Goal: Navigation & Orientation: Find specific page/section

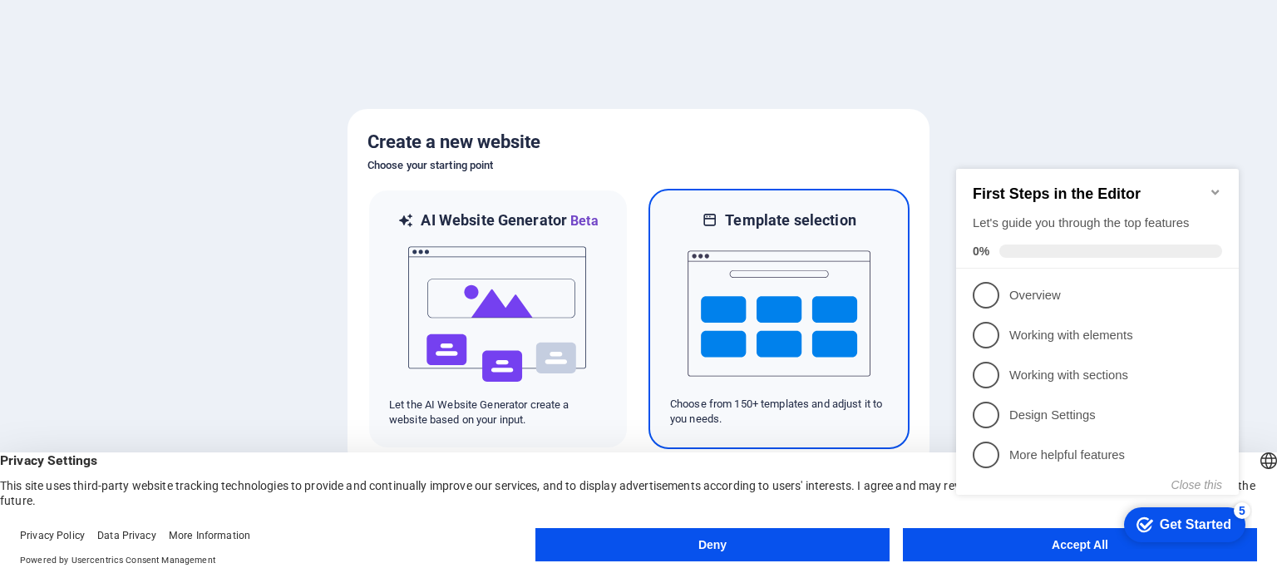
click at [775, 285] on img at bounding box center [778, 313] width 183 height 166
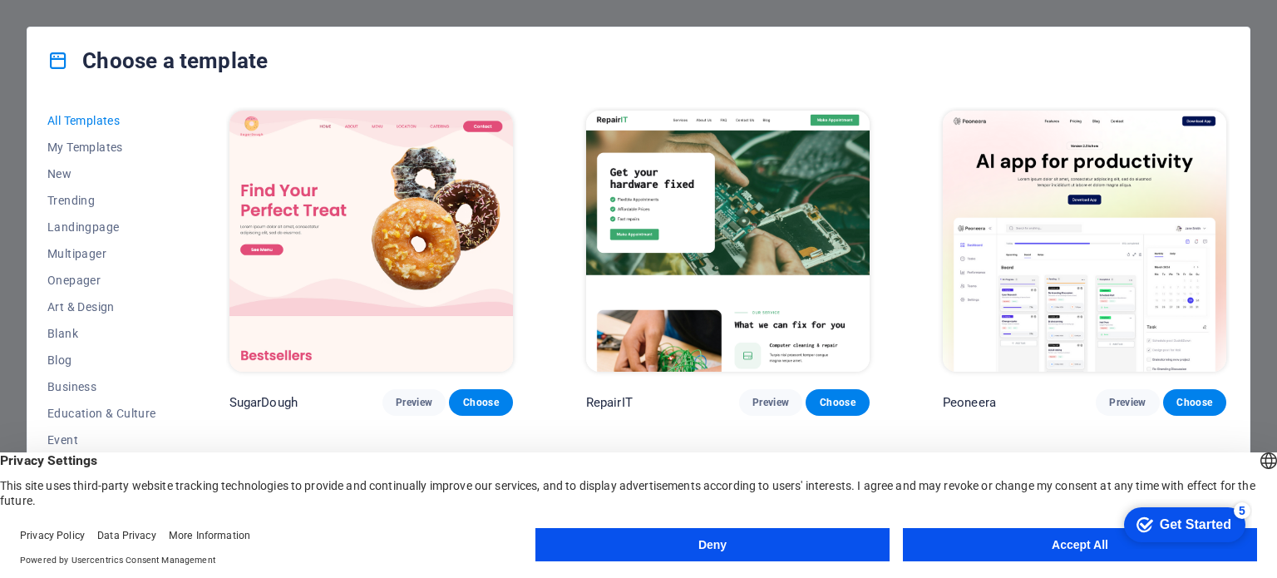
scroll to position [277, 0]
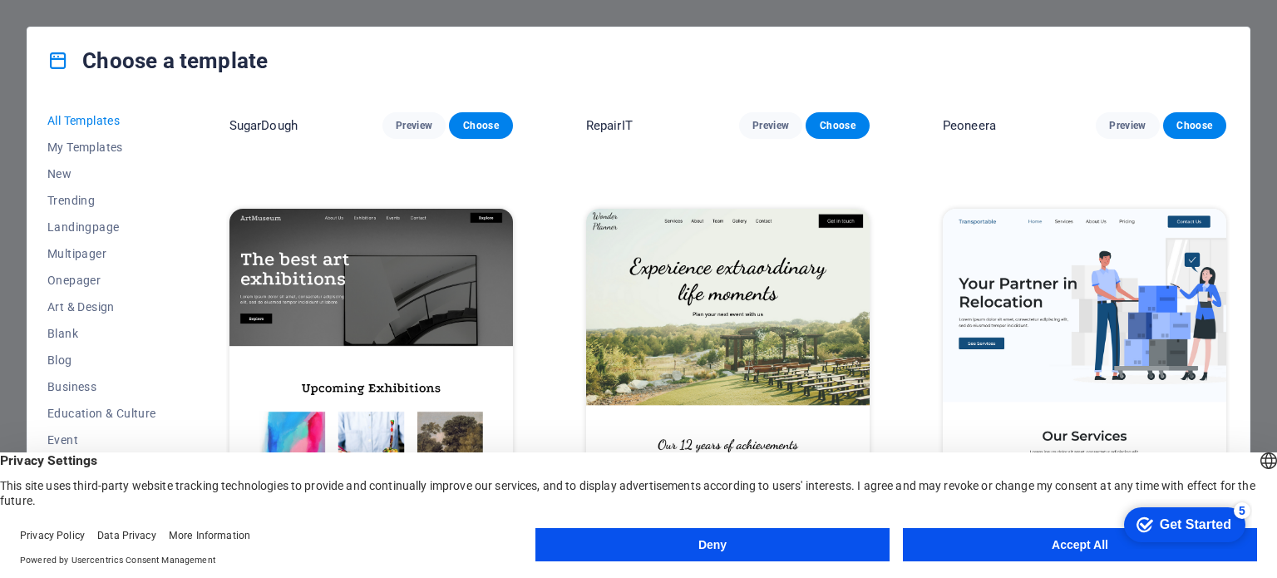
drag, startPoint x: 948, startPoint y: 552, endPoint x: 914, endPoint y: 544, distance: 34.9
click at [947, 552] on button "Accept All" at bounding box center [1080, 544] width 354 height 33
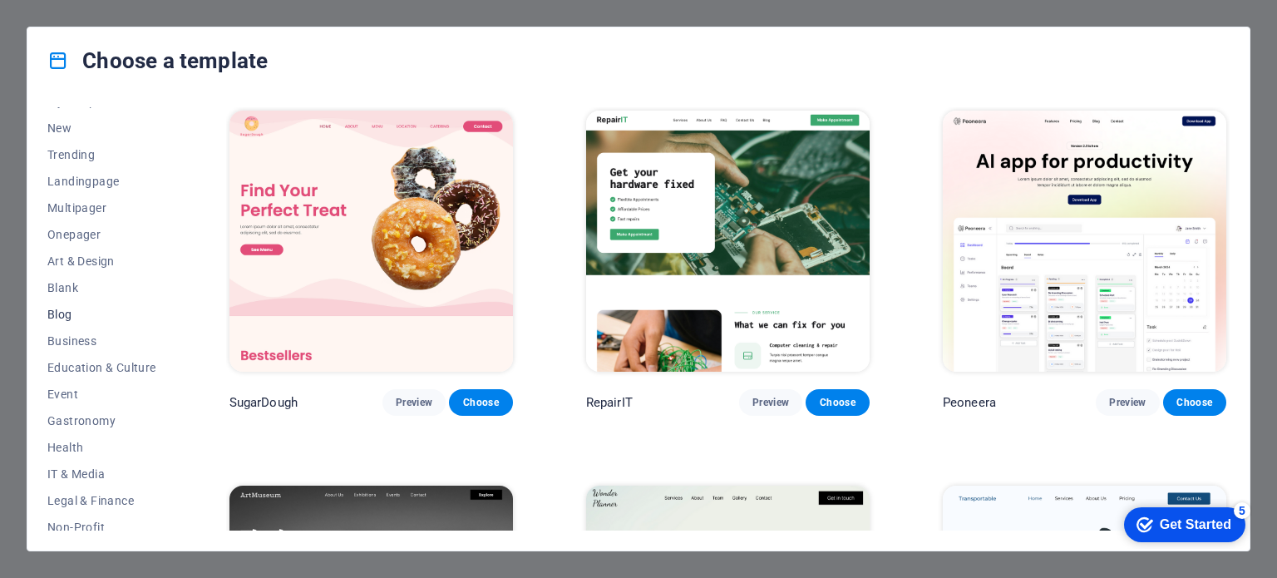
scroll to position [0, 0]
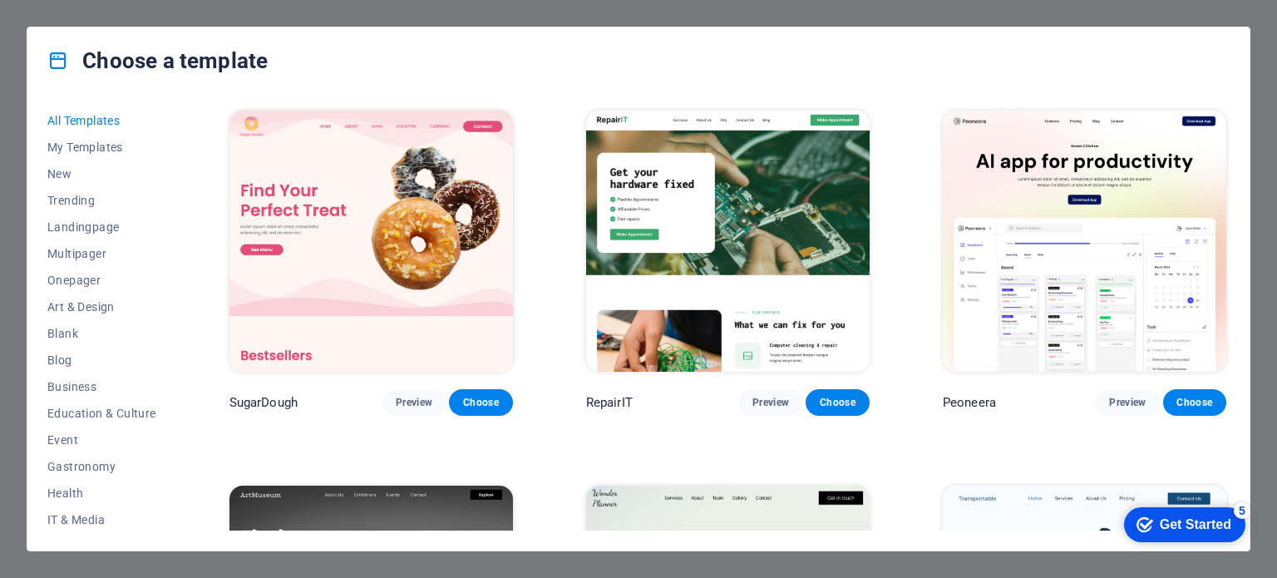
click at [94, 119] on span "All Templates" at bounding box center [101, 120] width 109 height 13
click at [81, 382] on span "Business" at bounding box center [101, 386] width 109 height 13
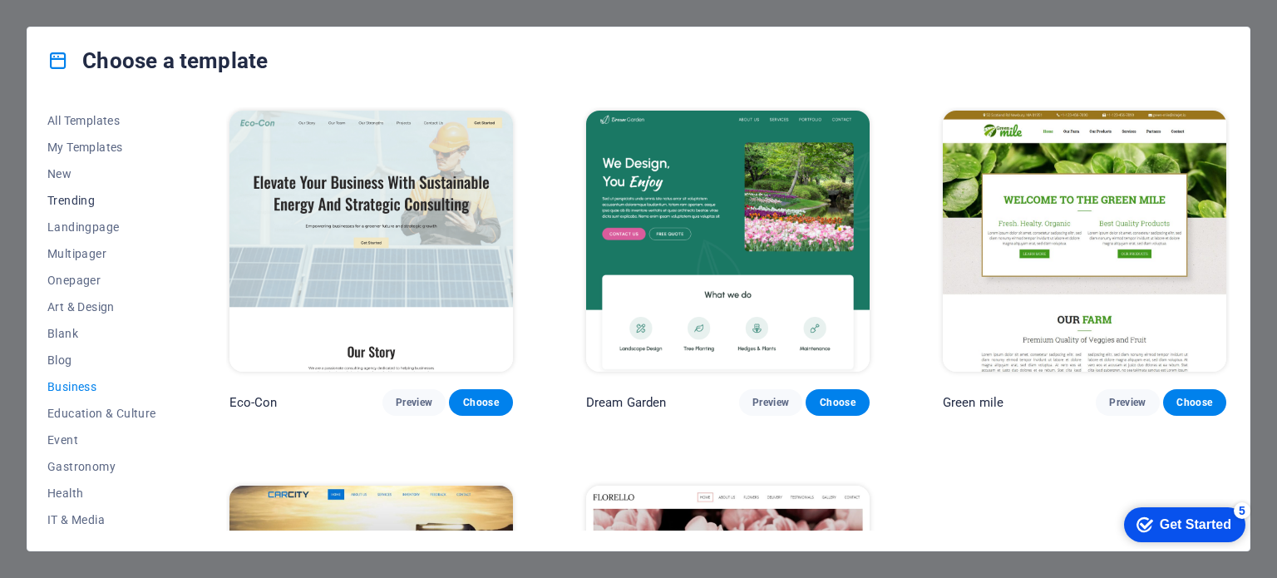
click at [87, 200] on span "Trending" at bounding box center [101, 200] width 109 height 13
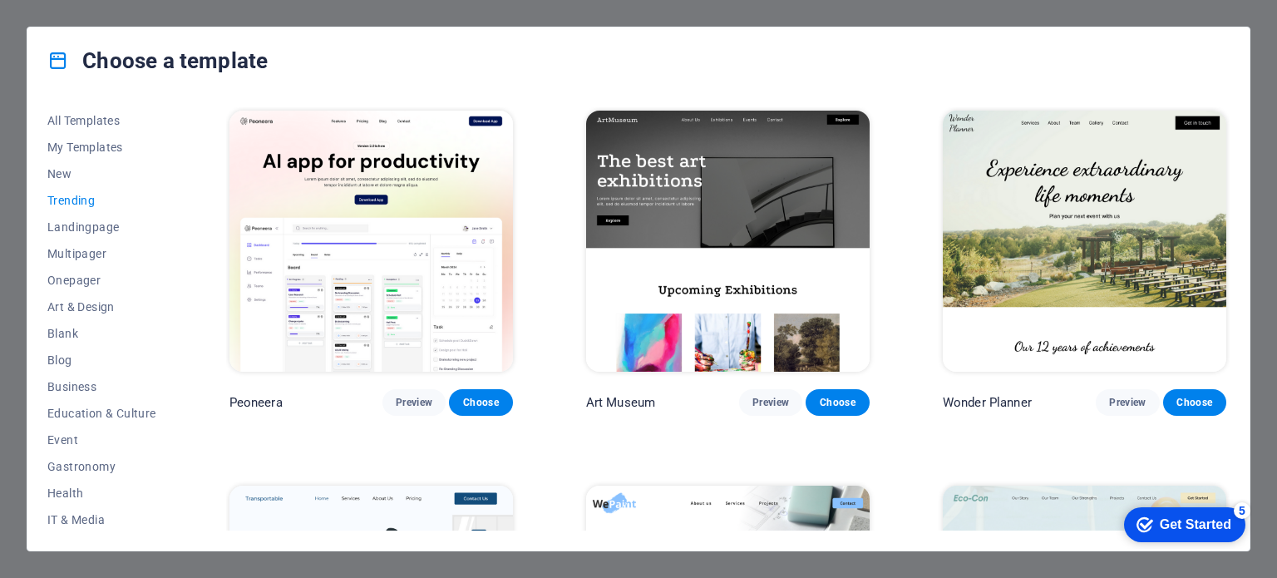
click at [1183, 525] on div "Get Started" at bounding box center [1195, 524] width 71 height 15
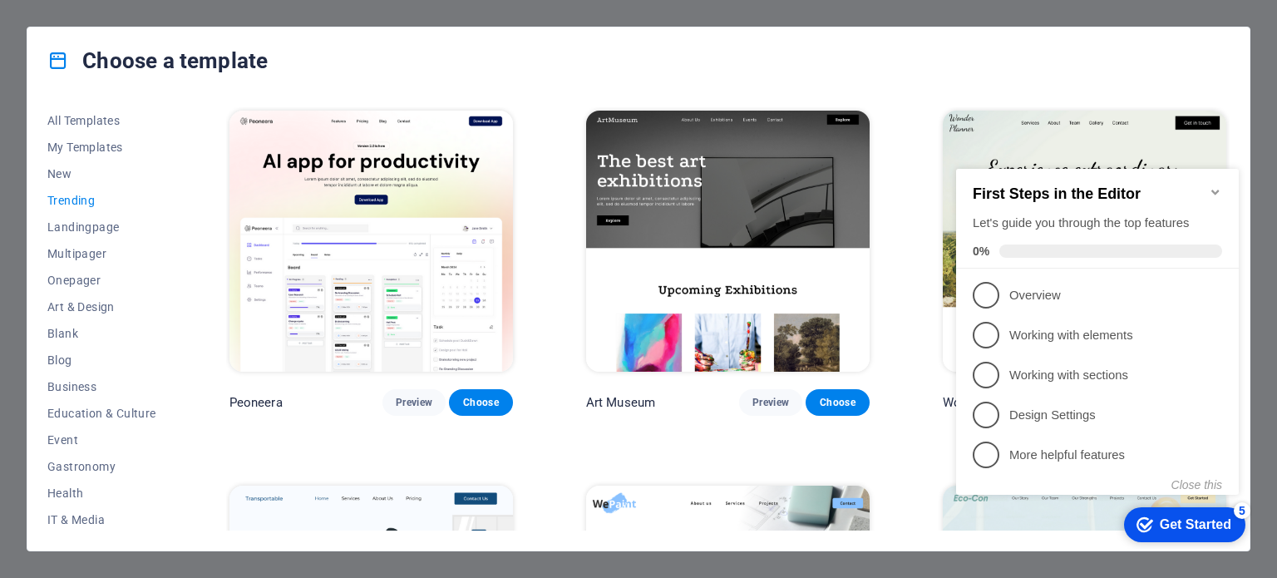
click at [1178, 526] on div "Get Started" at bounding box center [1195, 524] width 71 height 15
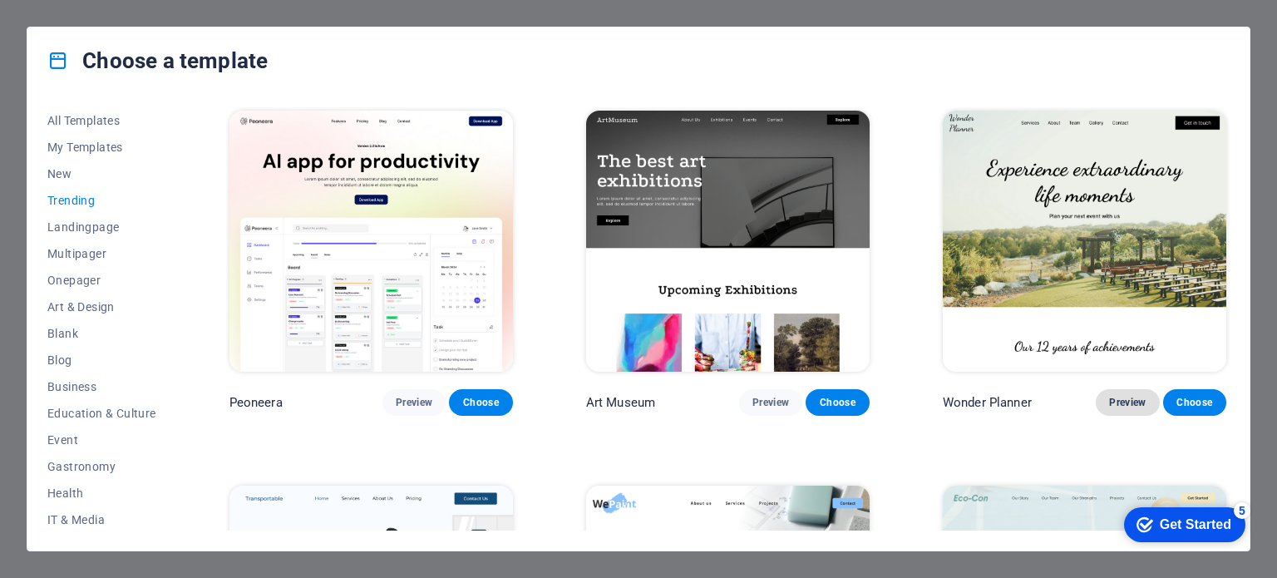
click at [1121, 407] on button "Preview" at bounding box center [1127, 402] width 63 height 27
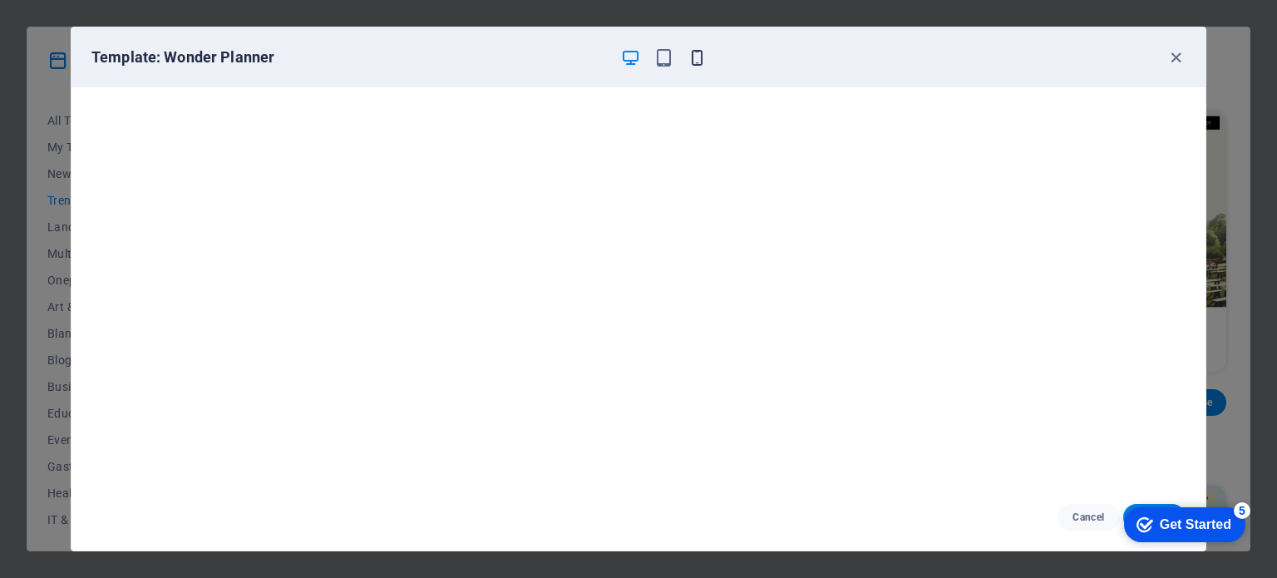
click at [692, 57] on icon "button" at bounding box center [696, 57] width 19 height 19
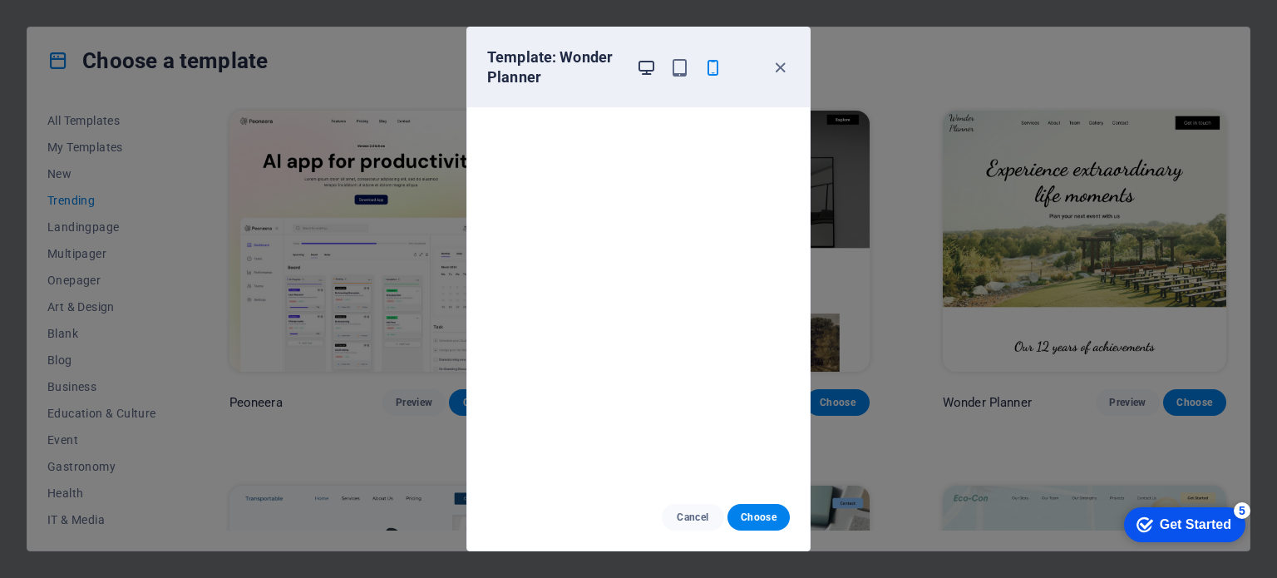
click at [643, 66] on icon "button" at bounding box center [646, 67] width 19 height 19
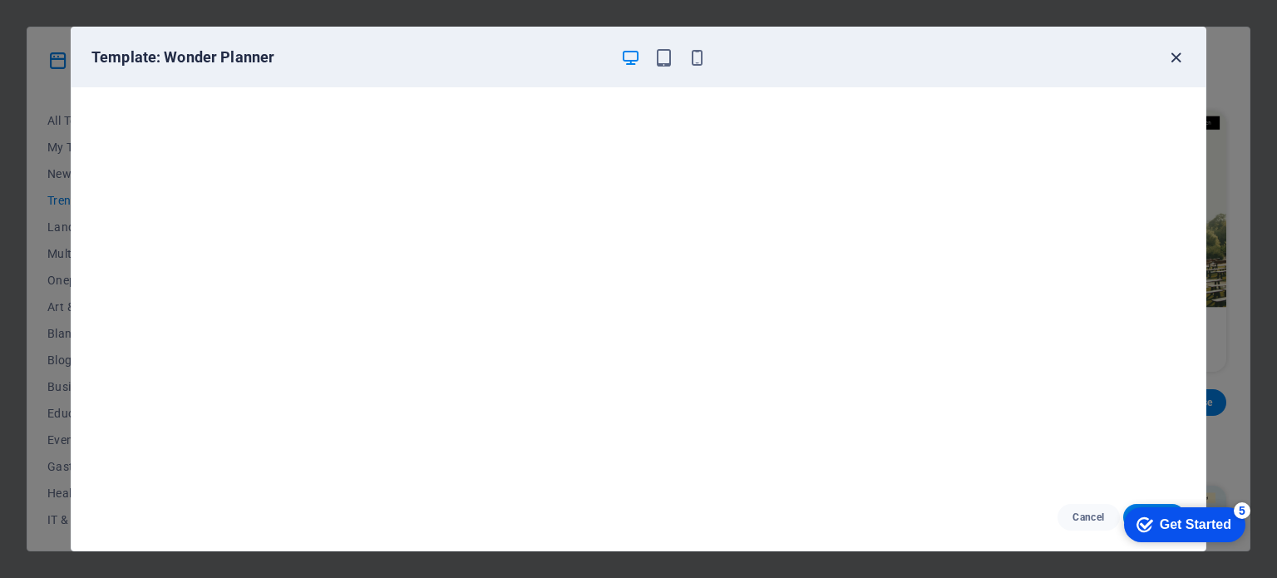
click at [1177, 52] on icon "button" at bounding box center [1175, 57] width 19 height 19
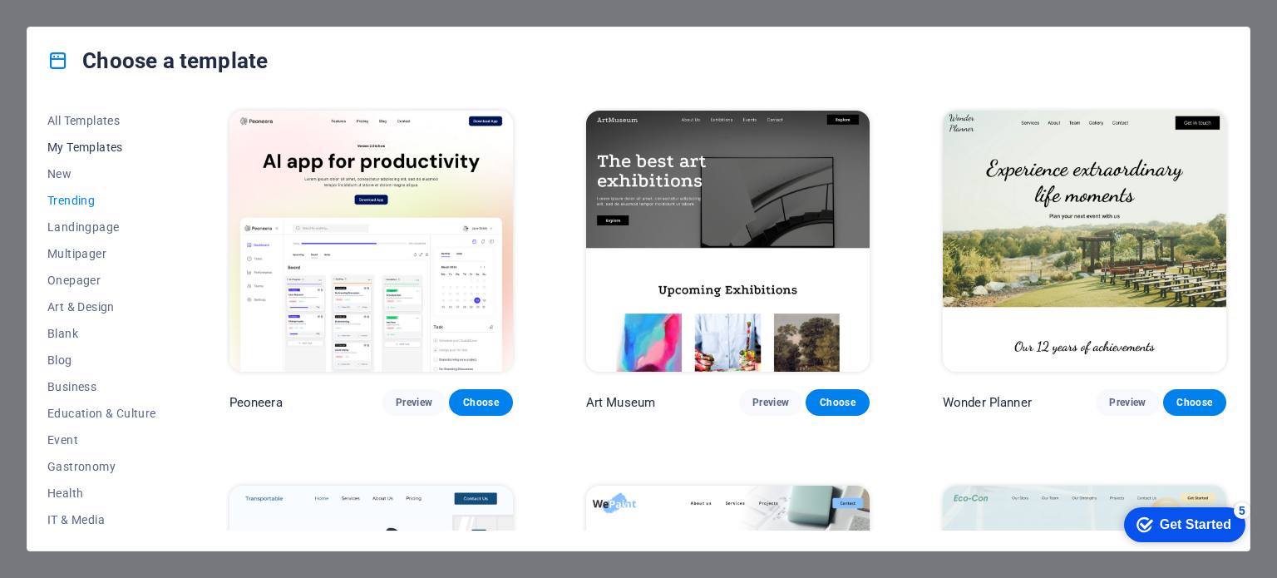
drag, startPoint x: 106, startPoint y: 112, endPoint x: 148, endPoint y: 152, distance: 58.2
click at [106, 112] on button "All Templates" at bounding box center [101, 120] width 109 height 27
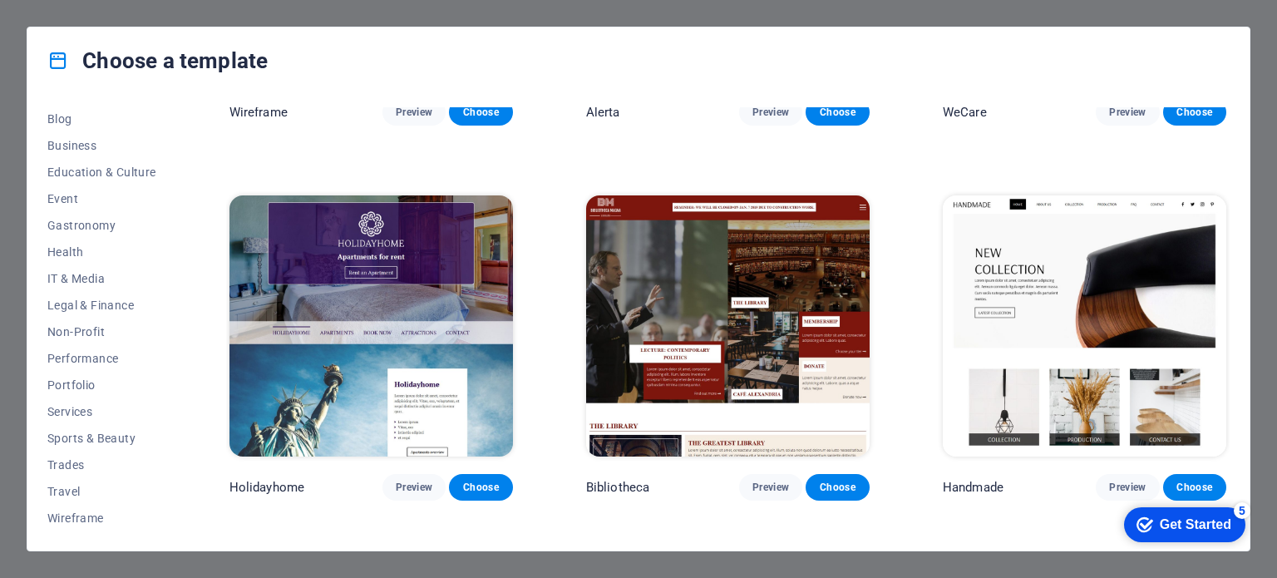
scroll to position [9698, 0]
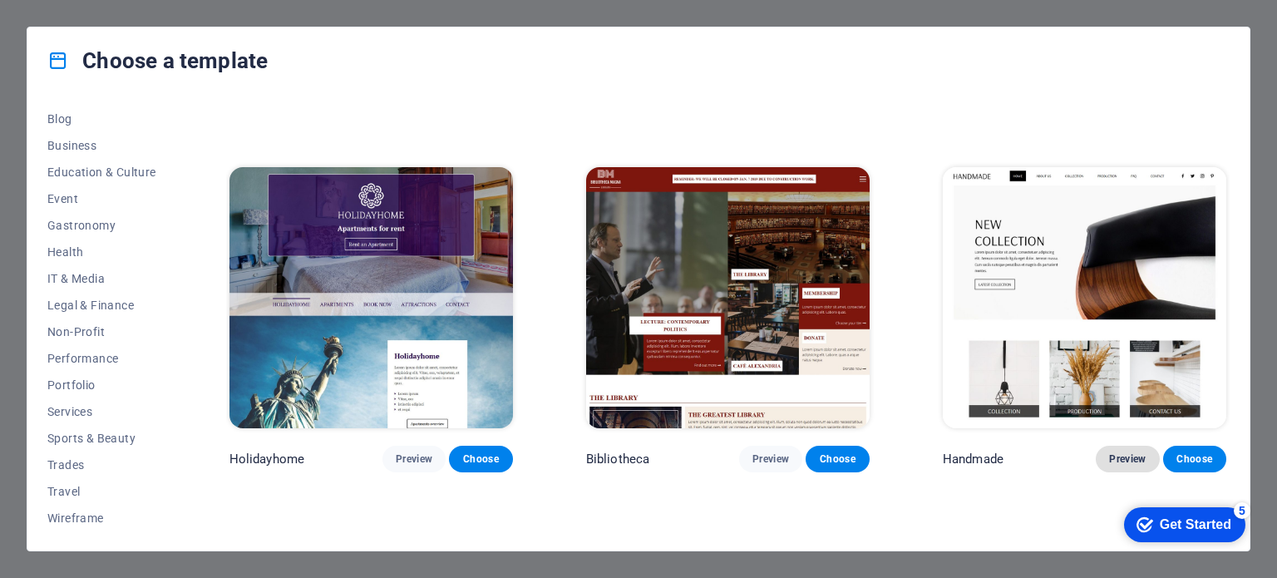
click at [1124, 452] on span "Preview" at bounding box center [1127, 458] width 37 height 13
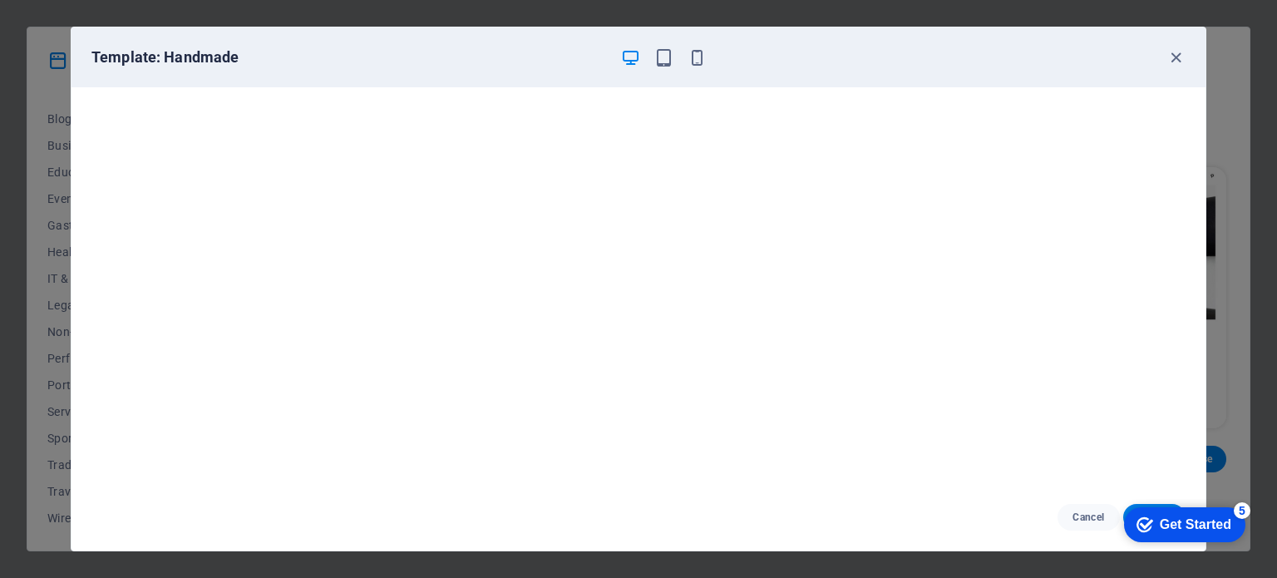
scroll to position [4, 0]
click at [1172, 58] on icon "button" at bounding box center [1175, 57] width 19 height 19
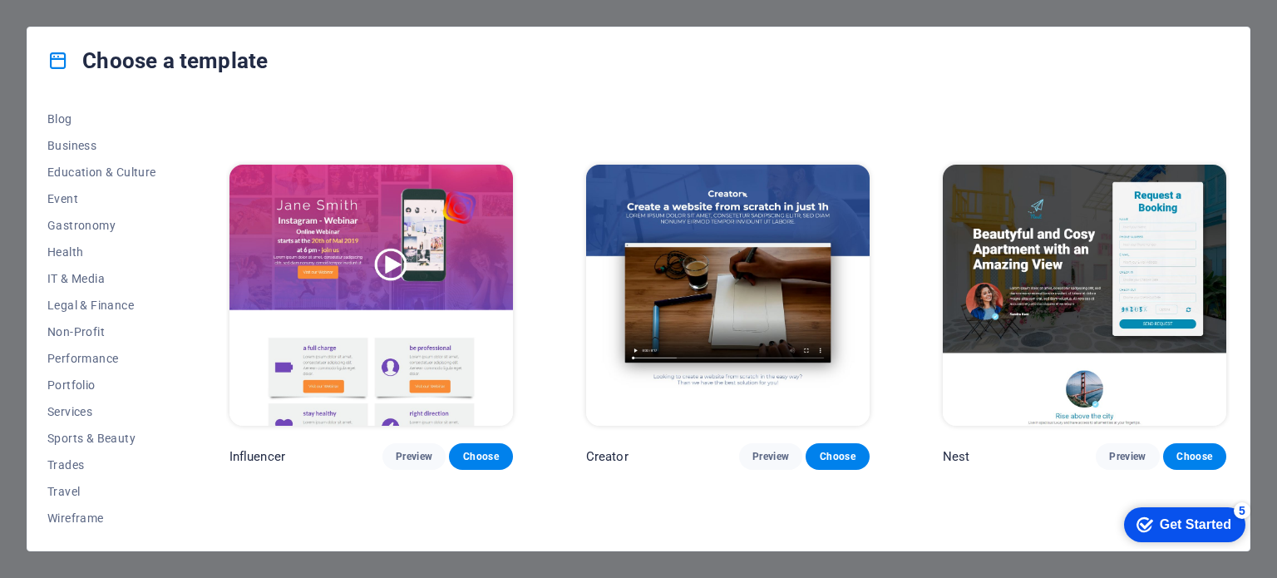
scroll to position [18980, 0]
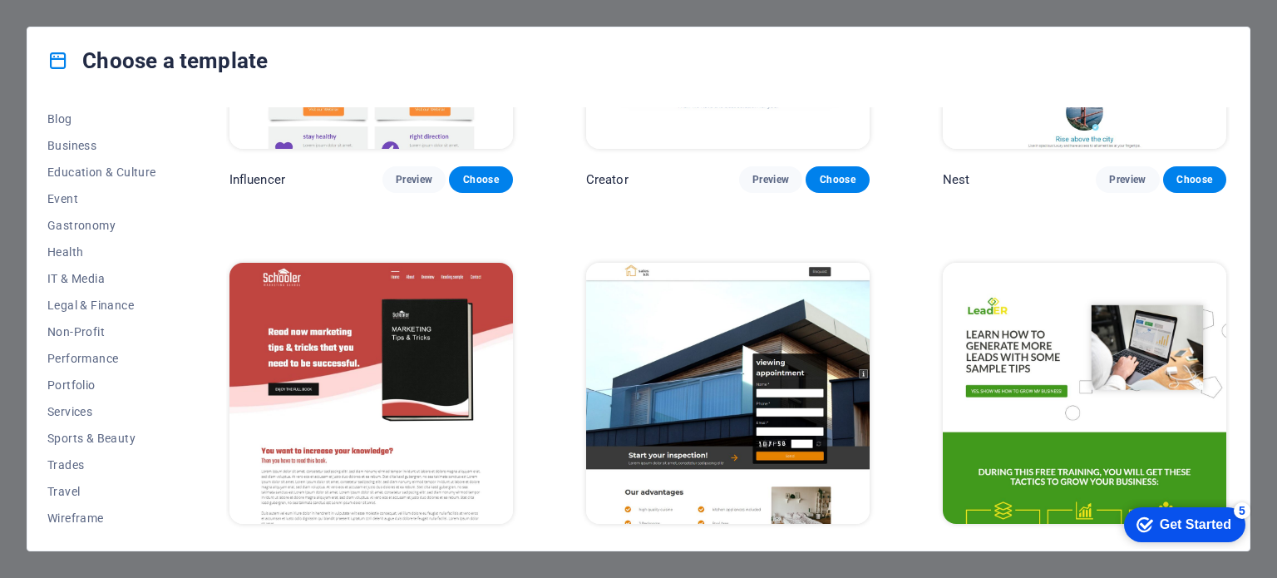
click at [764, 548] on span "Preview" at bounding box center [770, 554] width 37 height 13
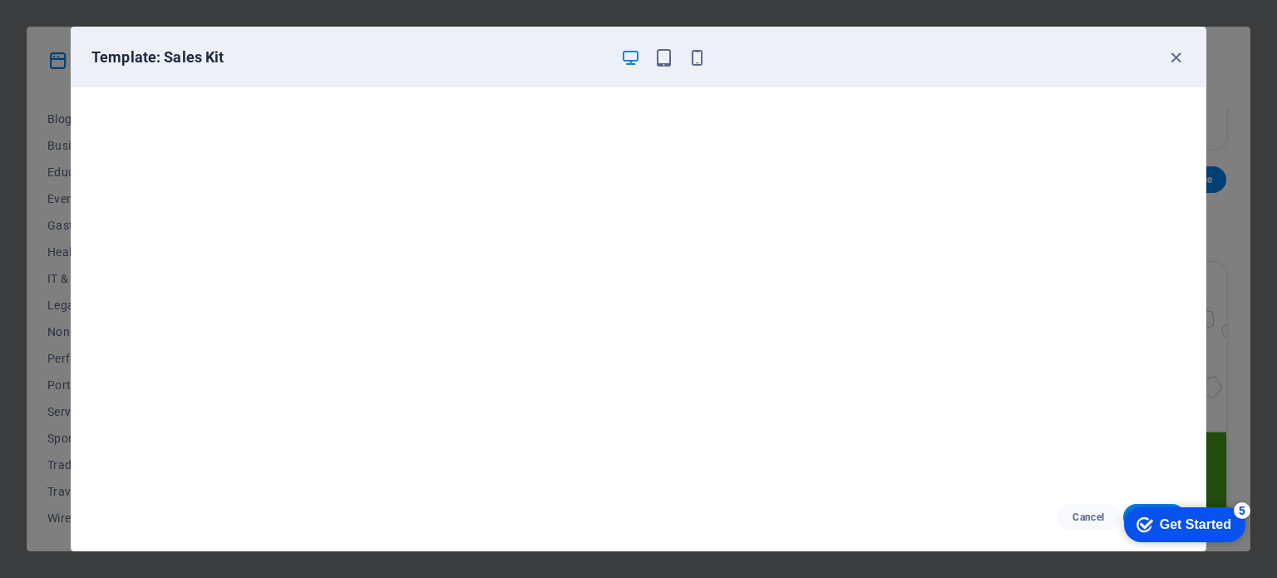
scroll to position [4, 0]
click at [1179, 55] on icon "button" at bounding box center [1175, 57] width 19 height 19
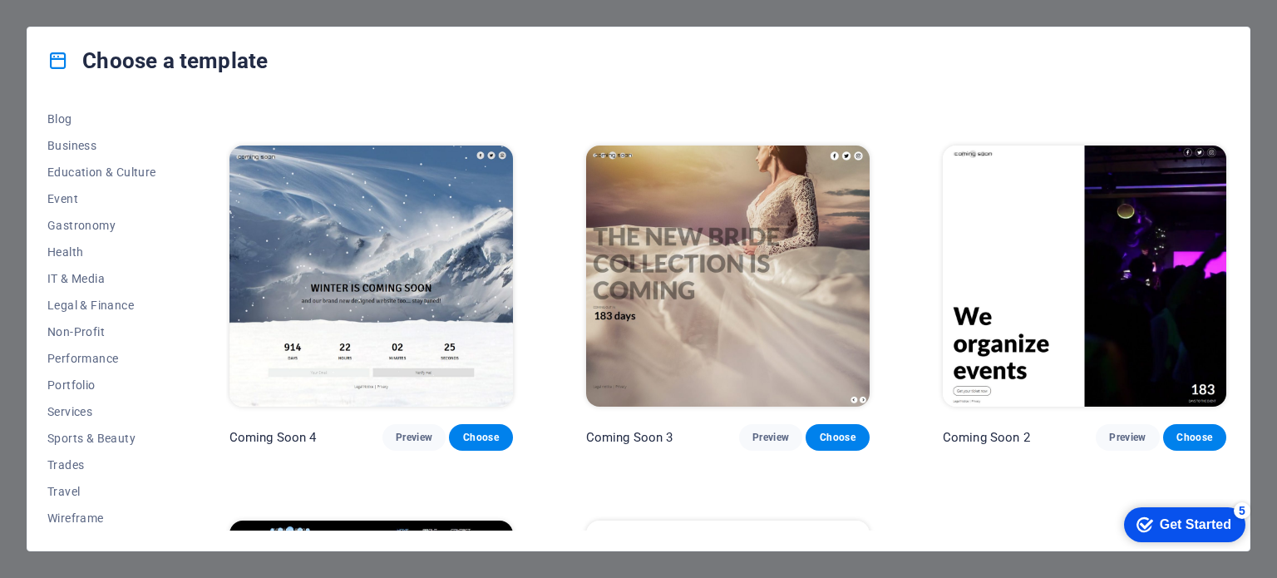
scroll to position [19639, 0]
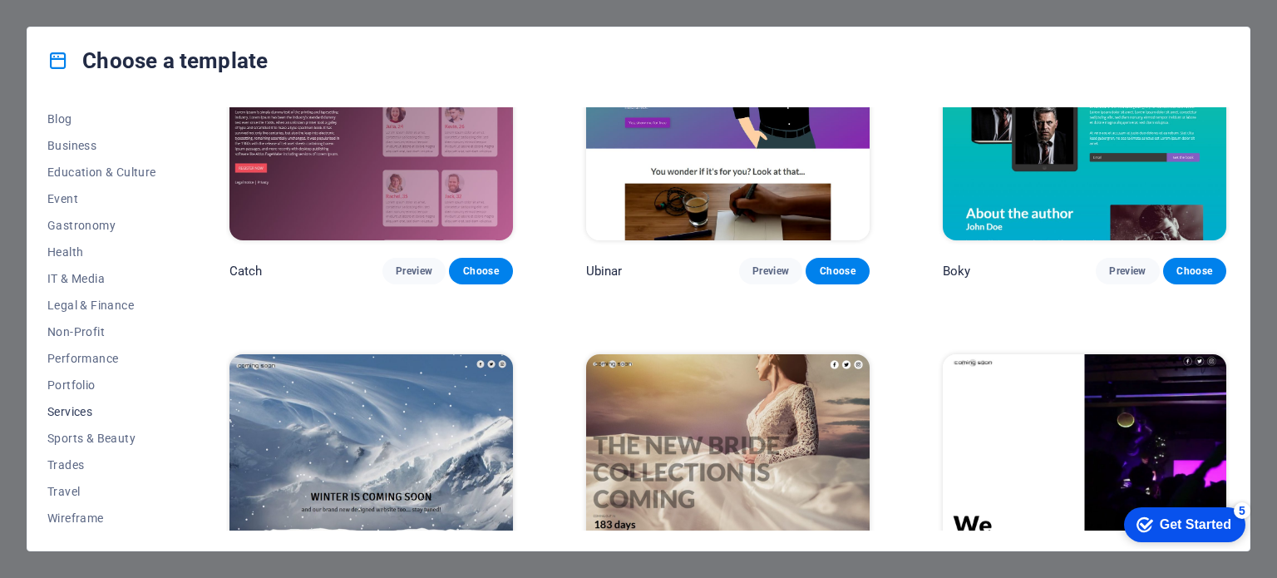
click at [63, 405] on span "Services" at bounding box center [101, 411] width 109 height 13
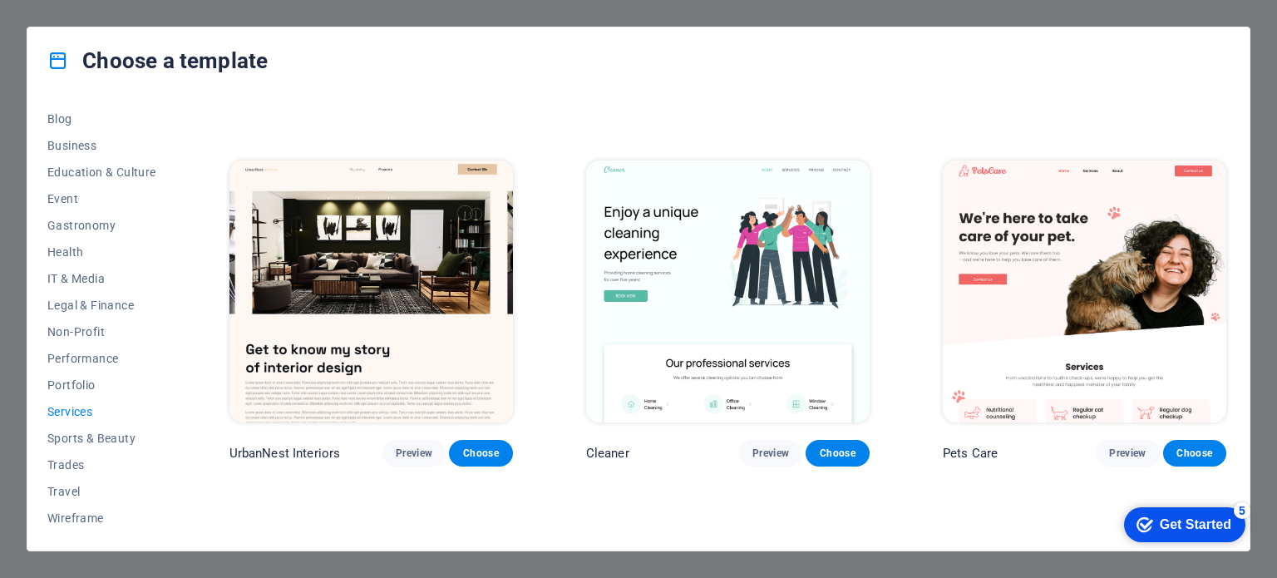
scroll to position [416, 0]
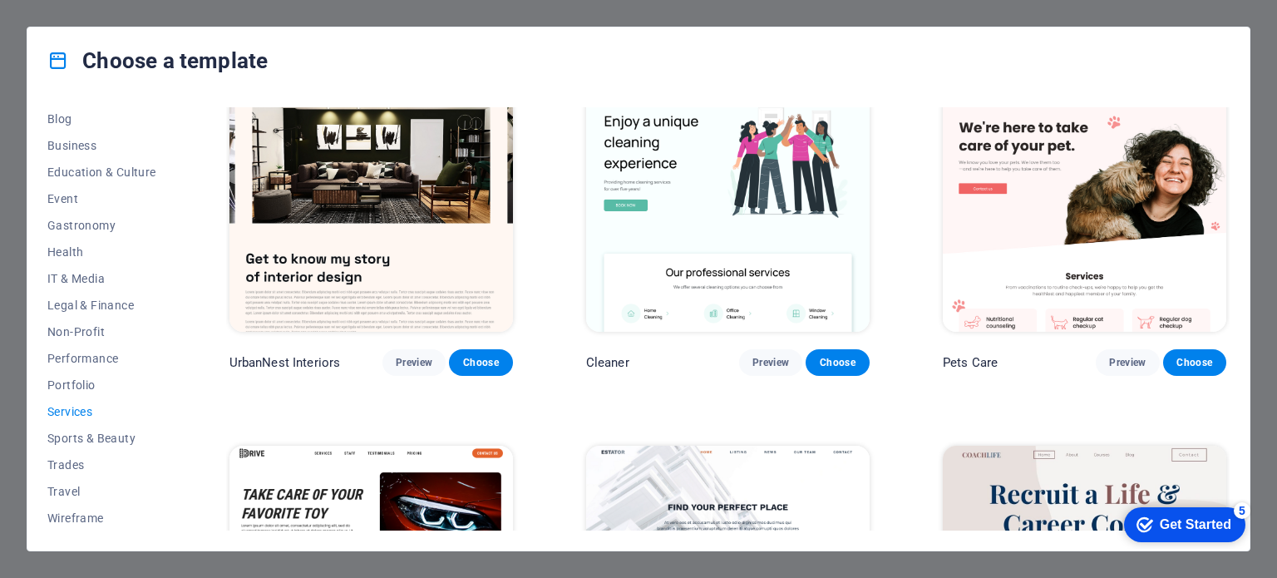
click at [658, 11] on div "Choose a template All Templates My Templates New Trending Landingpage Multipage…" at bounding box center [638, 289] width 1277 height 578
click at [1248, 169] on div "All Templates My Templates New Trending Landingpage Multipager Onepager Art & D…" at bounding box center [638, 322] width 1222 height 456
click at [1268, 139] on div "Choose a template All Templates My Templates New Trending Landingpage Multipage…" at bounding box center [638, 289] width 1277 height 578
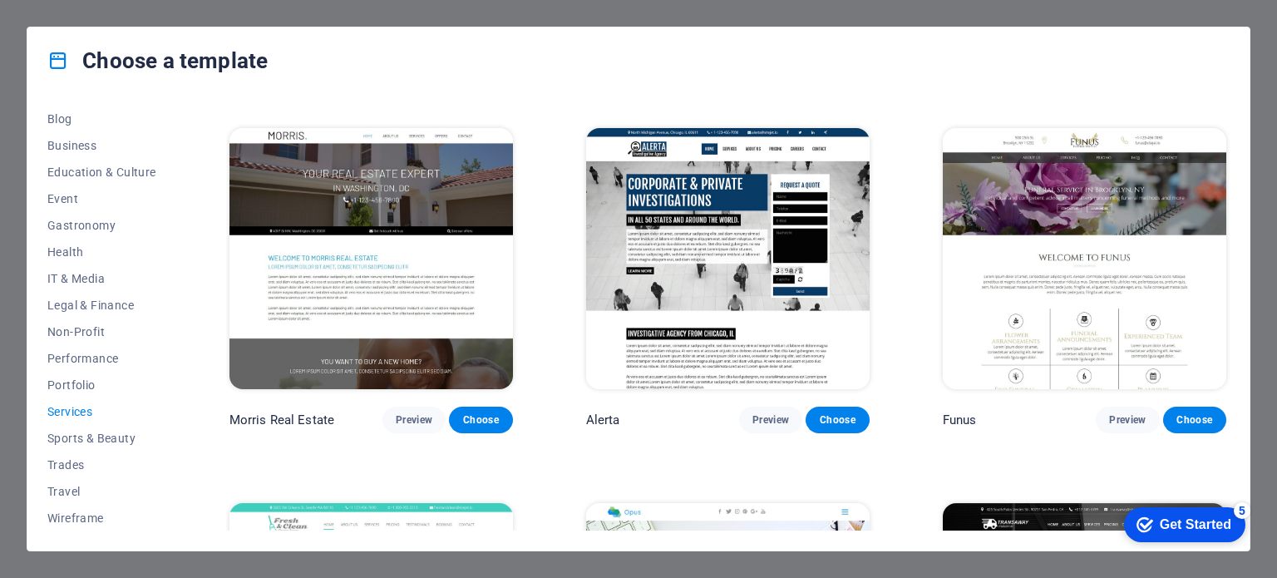
scroll to position [1431, 0]
